Goal: Navigation & Orientation: Find specific page/section

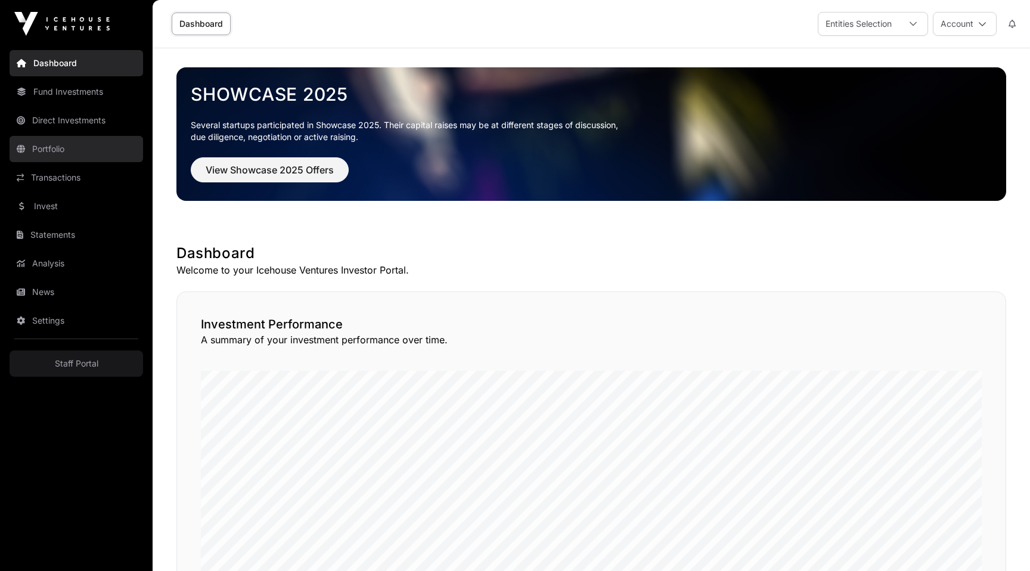
click at [88, 151] on link "Portfolio" at bounding box center [77, 149] width 134 height 26
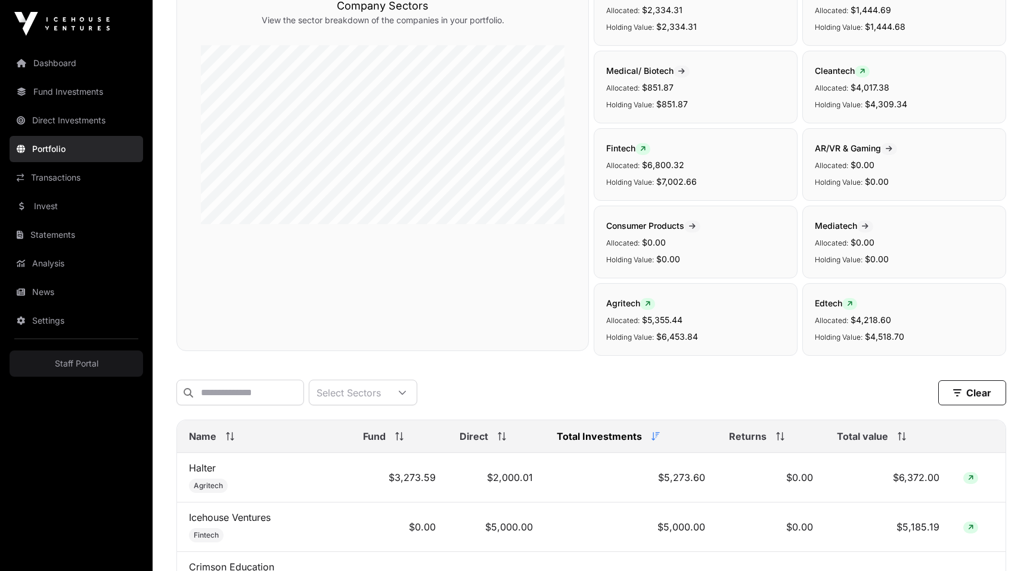
scroll to position [392, 0]
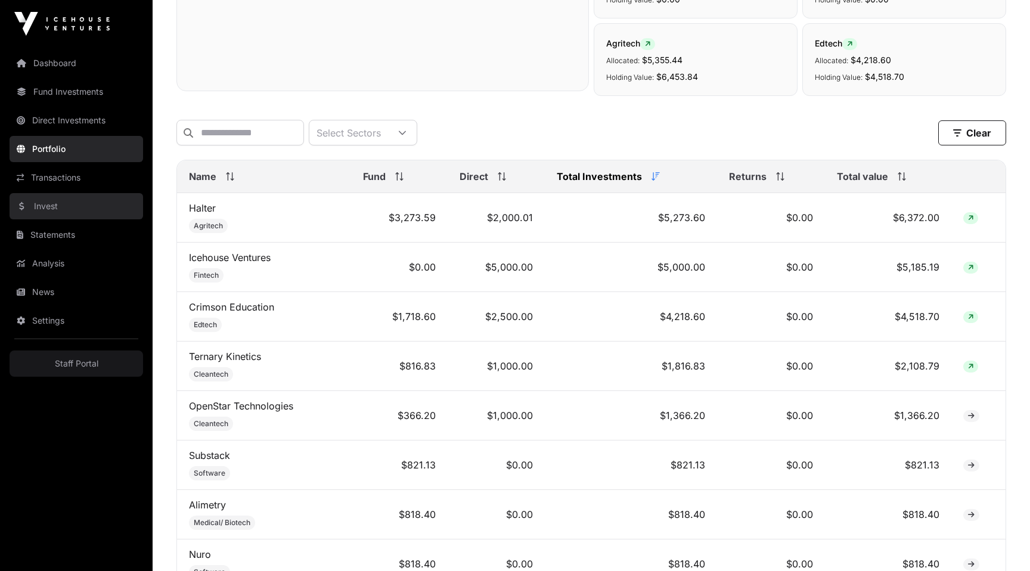
click at [61, 196] on link "Invest" at bounding box center [77, 206] width 134 height 26
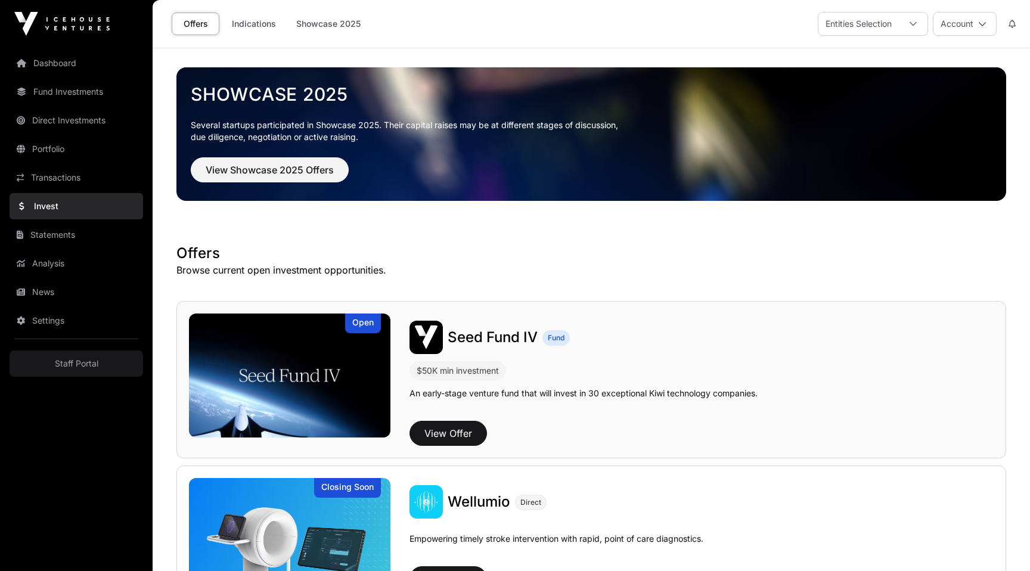
click at [251, 376] on img at bounding box center [290, 376] width 202 height 124
